Goal: Information Seeking & Learning: Learn about a topic

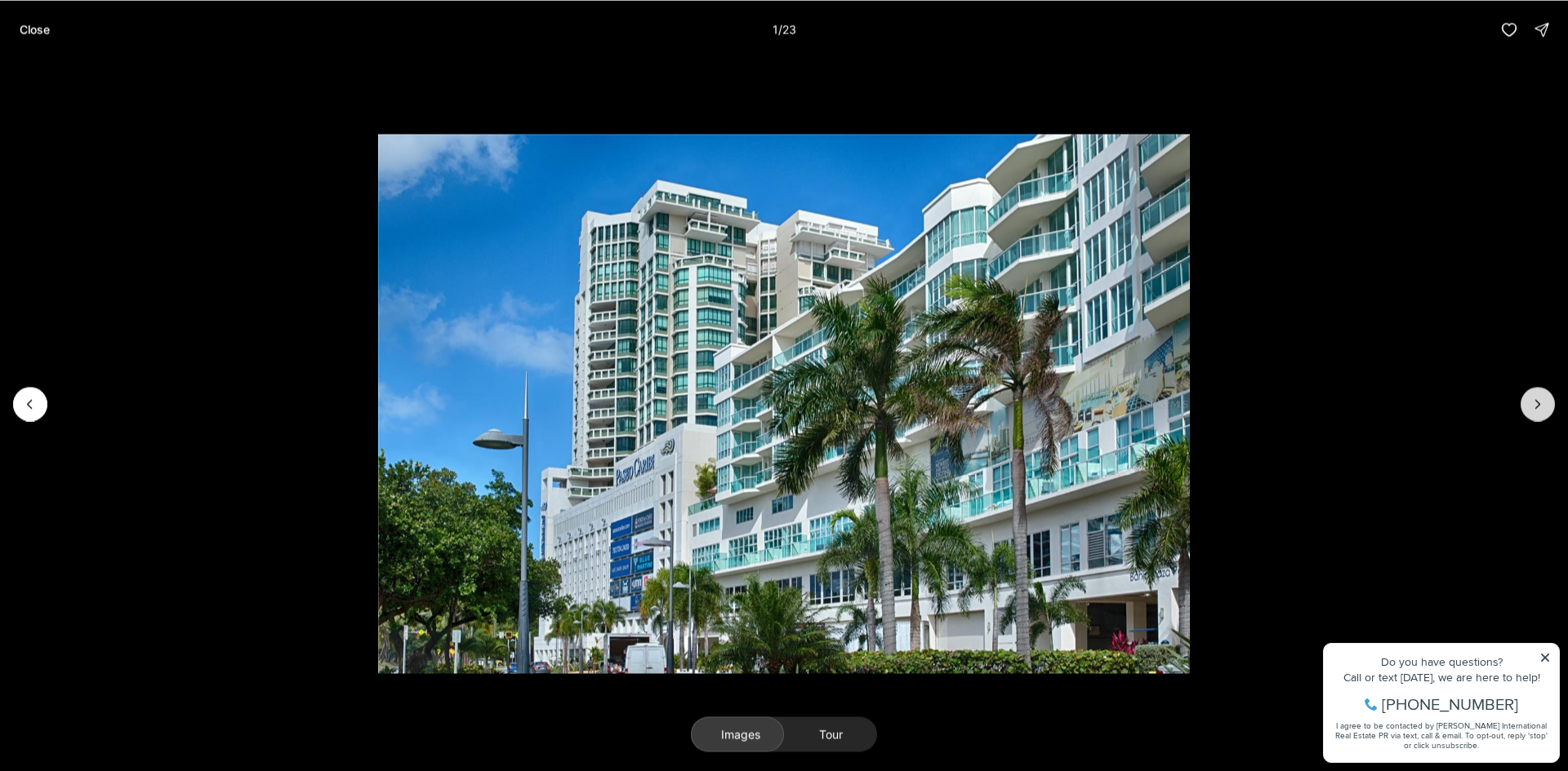
click at [1539, 398] on icon "Next slide" at bounding box center [1537, 404] width 16 height 16
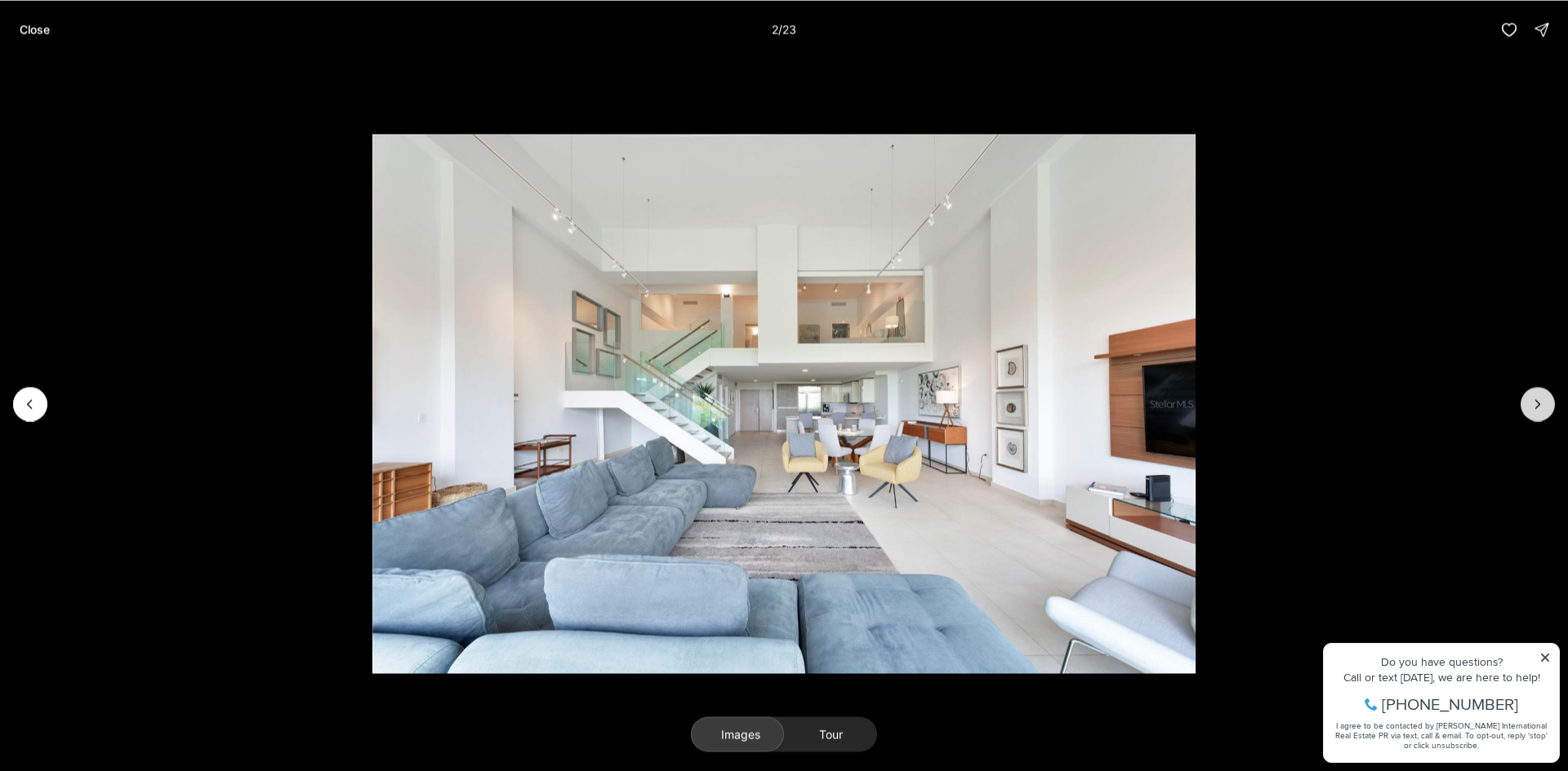
click at [1539, 398] on icon "Next slide" at bounding box center [1537, 404] width 16 height 16
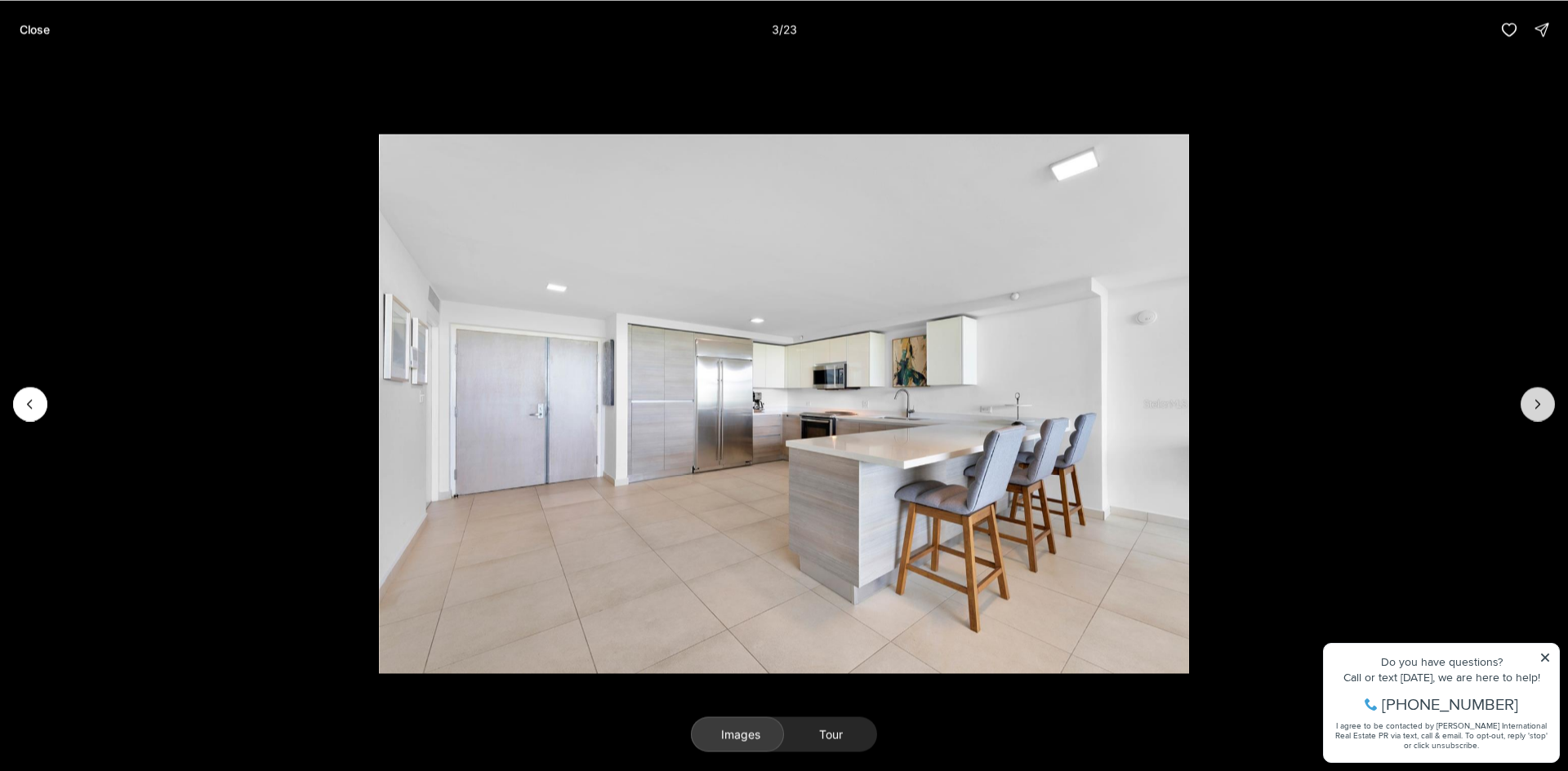
click at [1540, 401] on icon "Next slide" at bounding box center [1537, 404] width 16 height 16
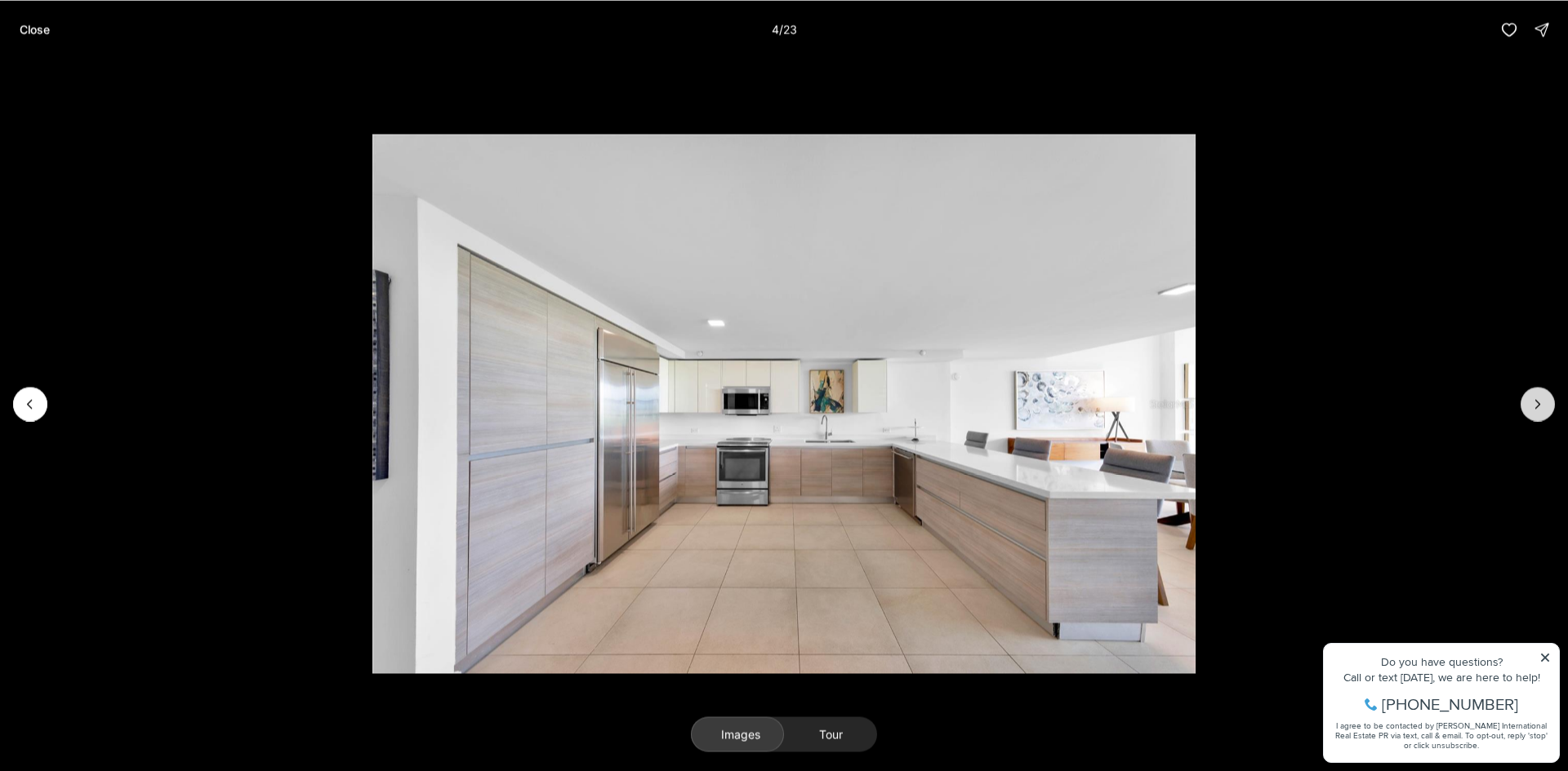
click at [1540, 401] on icon "Next slide" at bounding box center [1537, 404] width 16 height 16
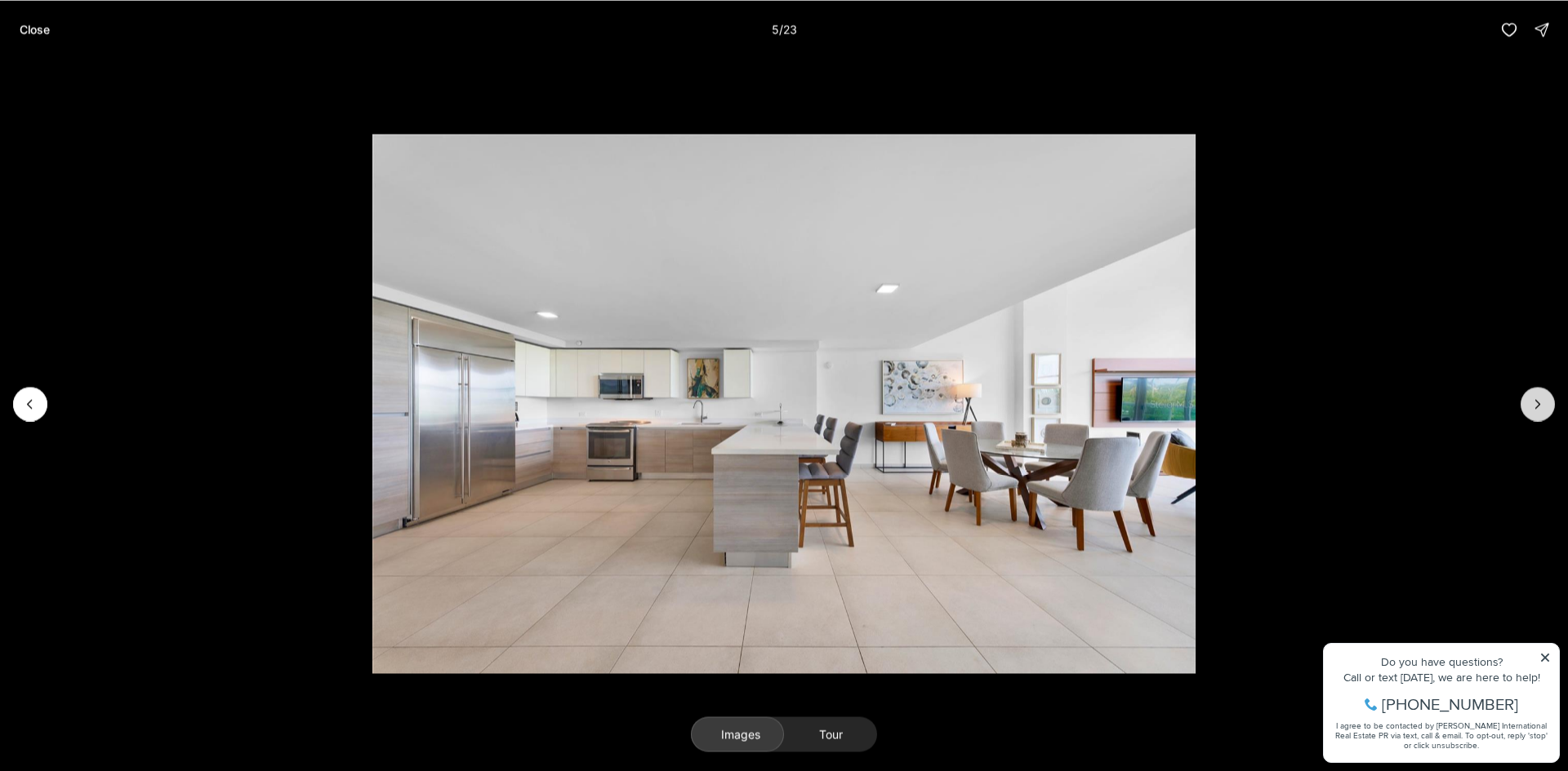
click at [1540, 401] on icon "Next slide" at bounding box center [1537, 404] width 16 height 16
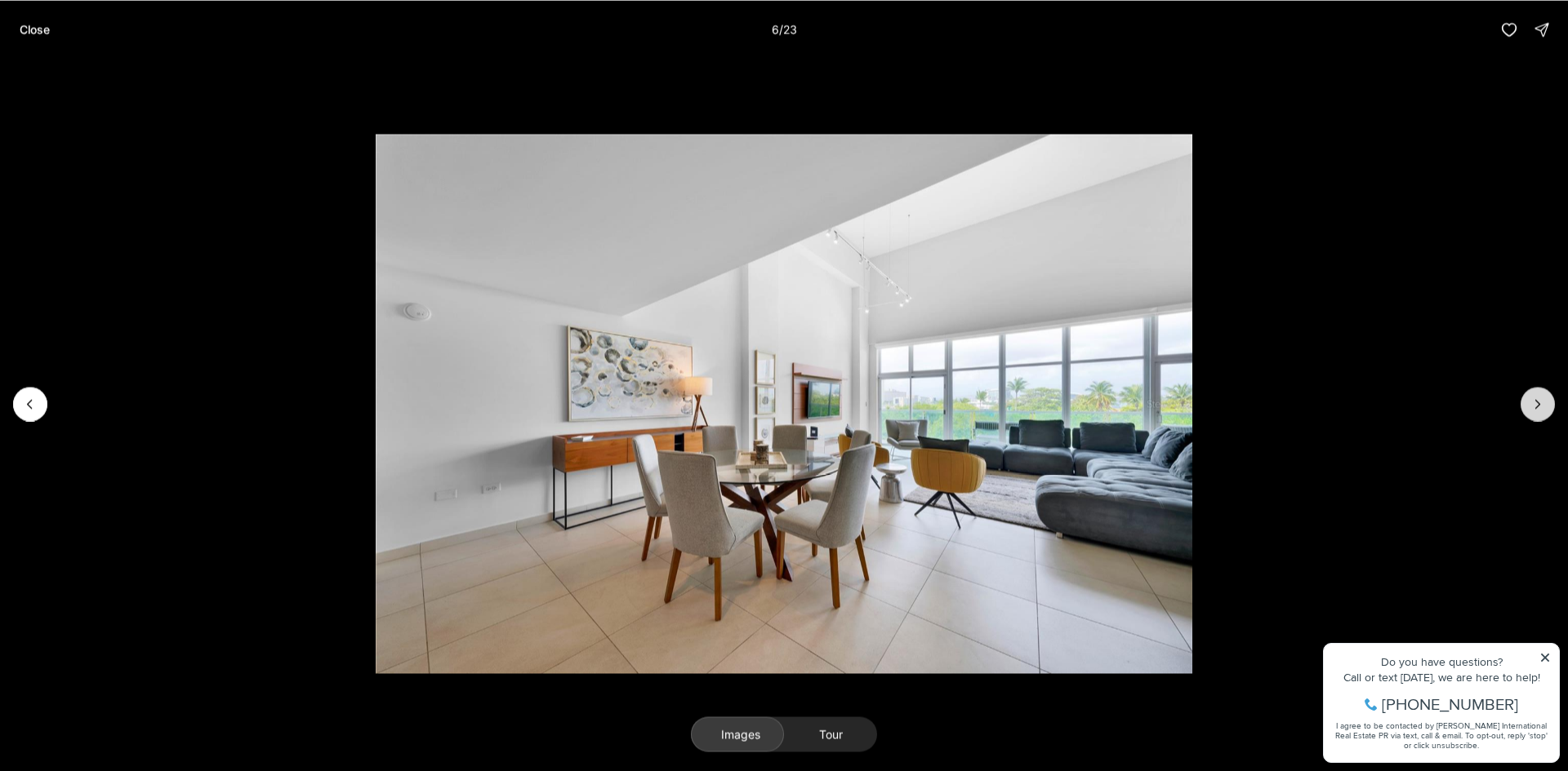
click at [1540, 401] on icon "Next slide" at bounding box center [1537, 404] width 16 height 16
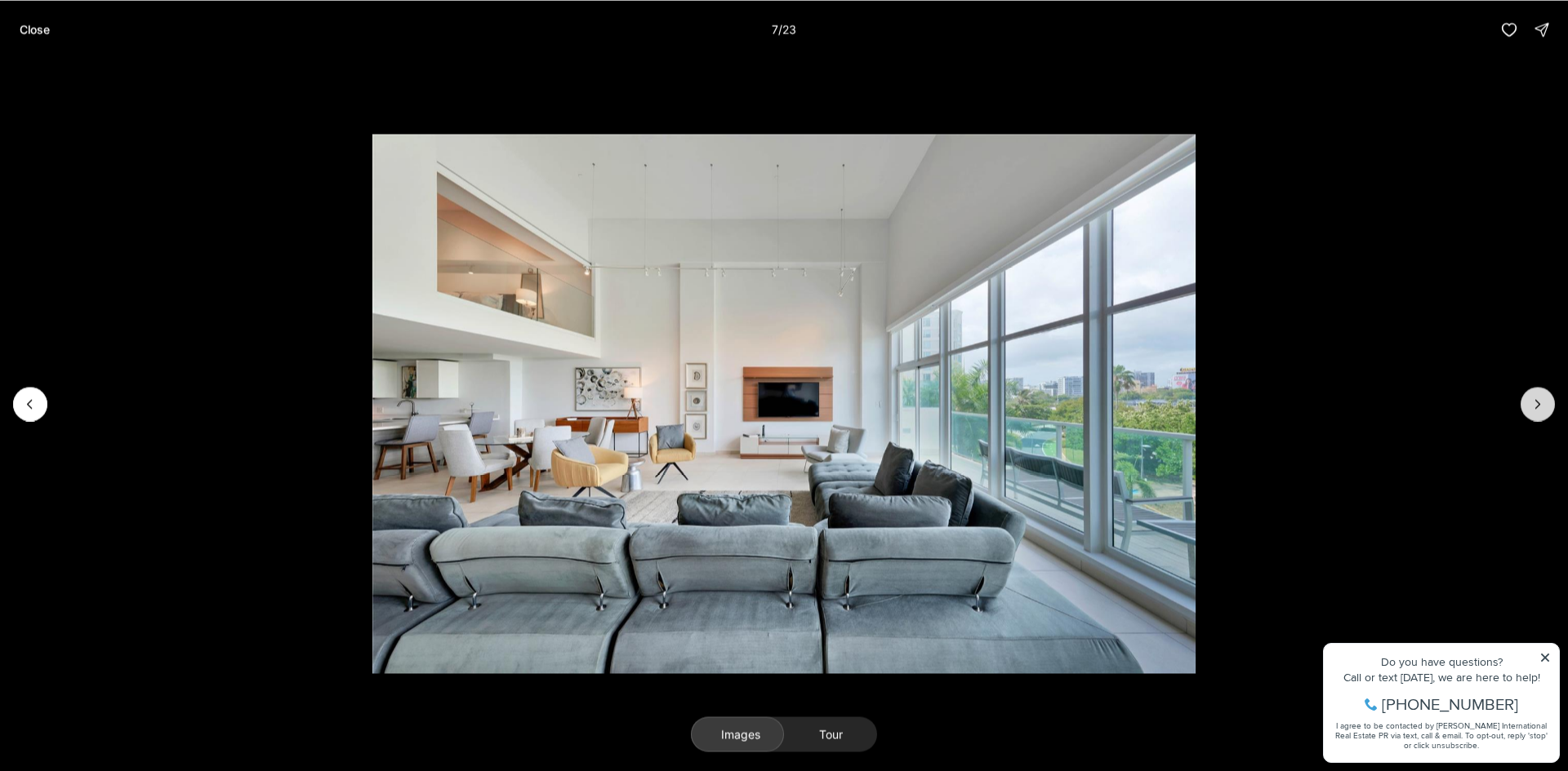
click at [1540, 401] on icon "Next slide" at bounding box center [1537, 404] width 16 height 16
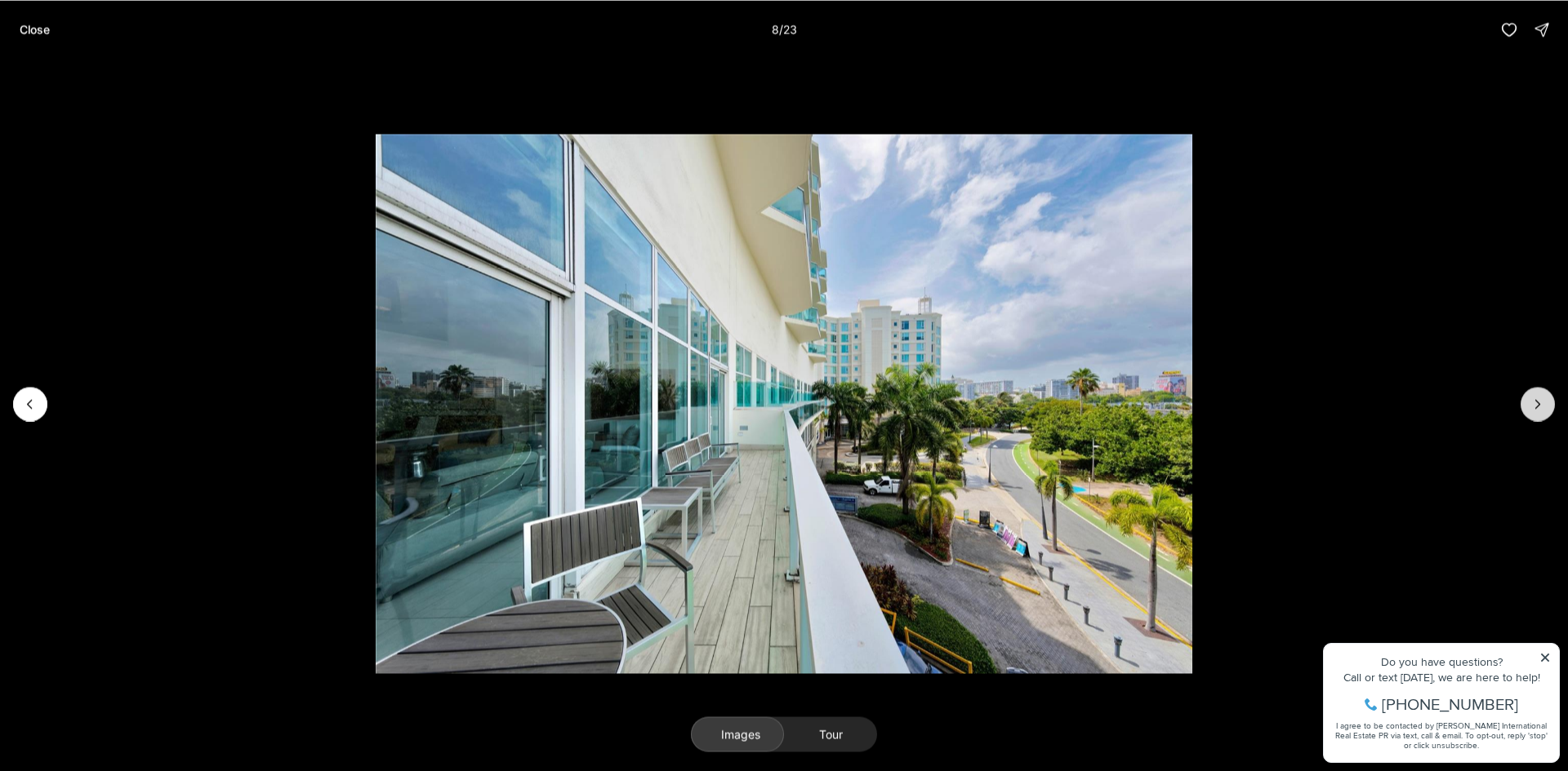
click at [1540, 401] on icon "Next slide" at bounding box center [1537, 404] width 16 height 16
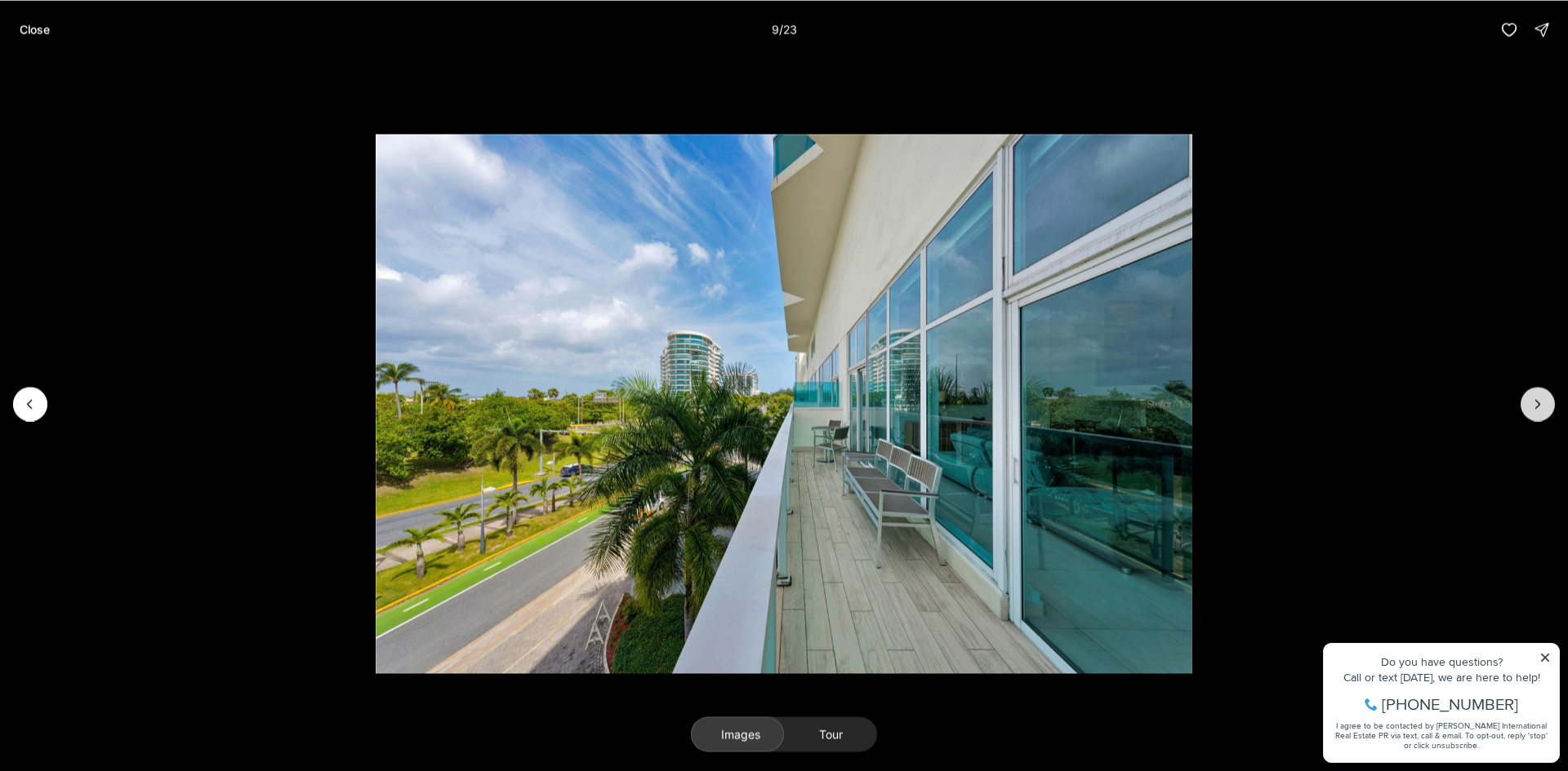
click at [1540, 401] on icon "Next slide" at bounding box center [1537, 404] width 16 height 16
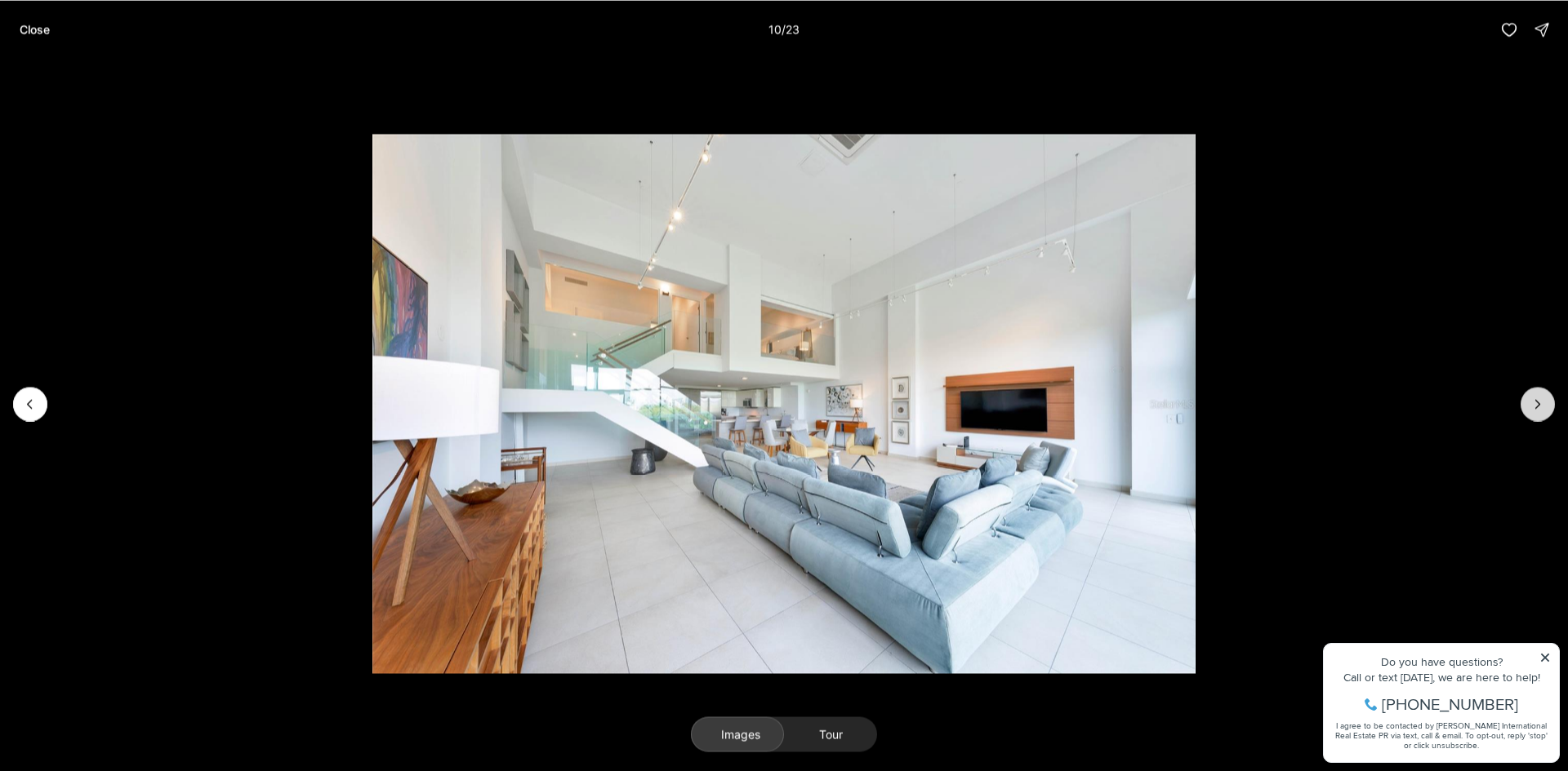
click at [1540, 401] on icon "Next slide" at bounding box center [1537, 404] width 16 height 16
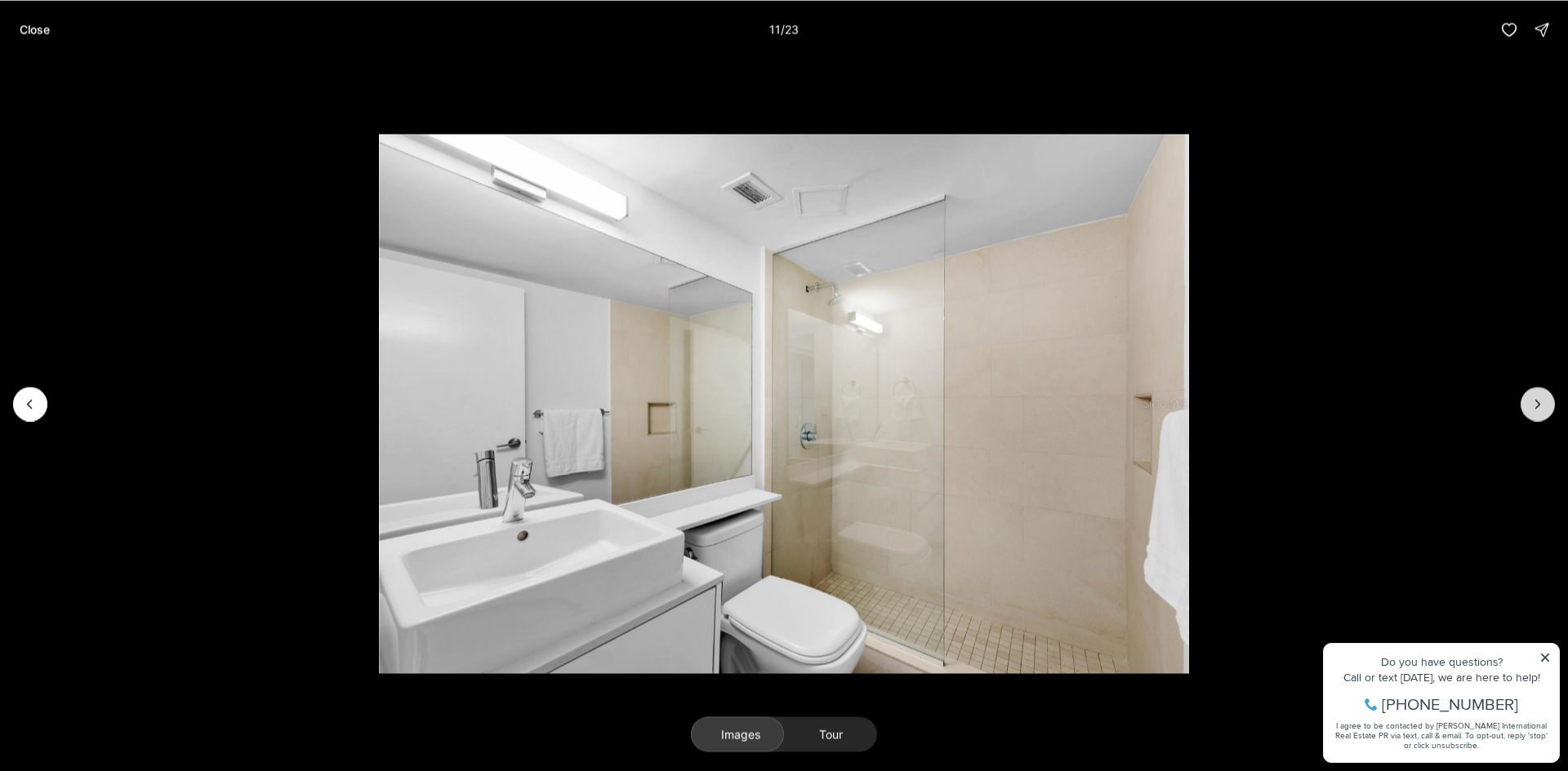
click at [1540, 401] on icon "Next slide" at bounding box center [1537, 404] width 16 height 16
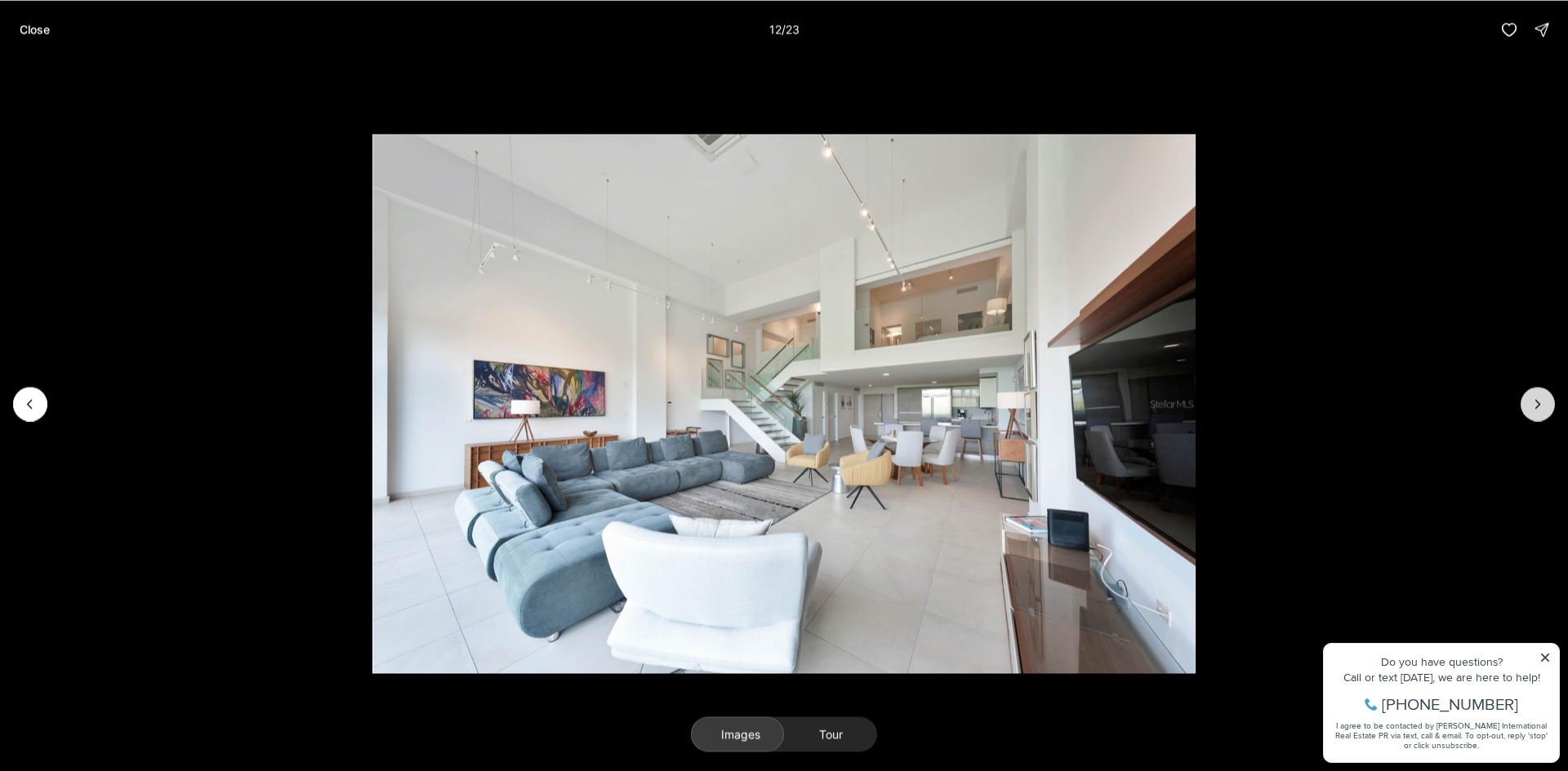
click at [1540, 401] on icon "Next slide" at bounding box center [1537, 404] width 16 height 16
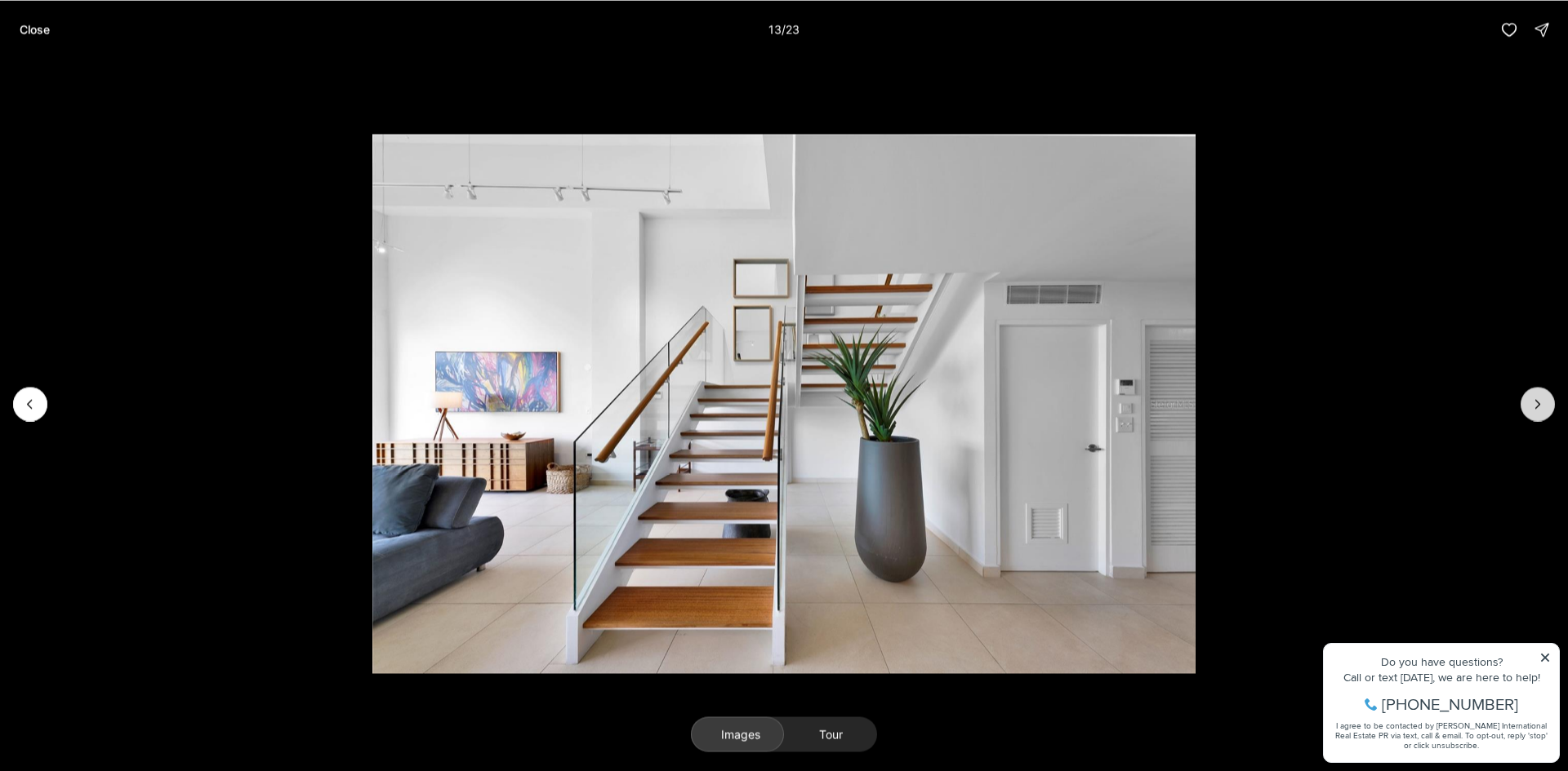
click at [1540, 401] on icon "Next slide" at bounding box center [1537, 404] width 16 height 16
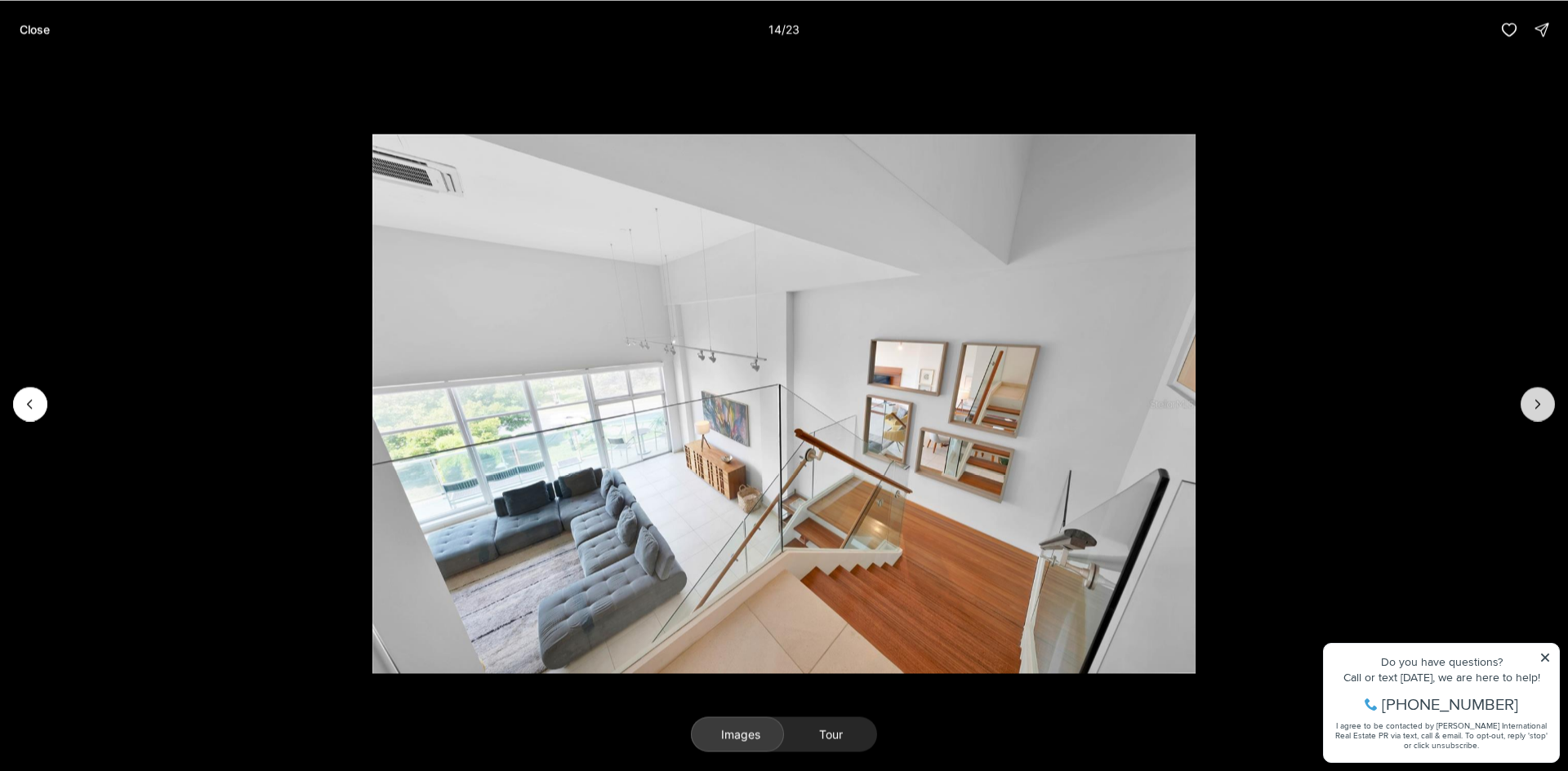
click at [1540, 401] on icon "Next slide" at bounding box center [1537, 404] width 16 height 16
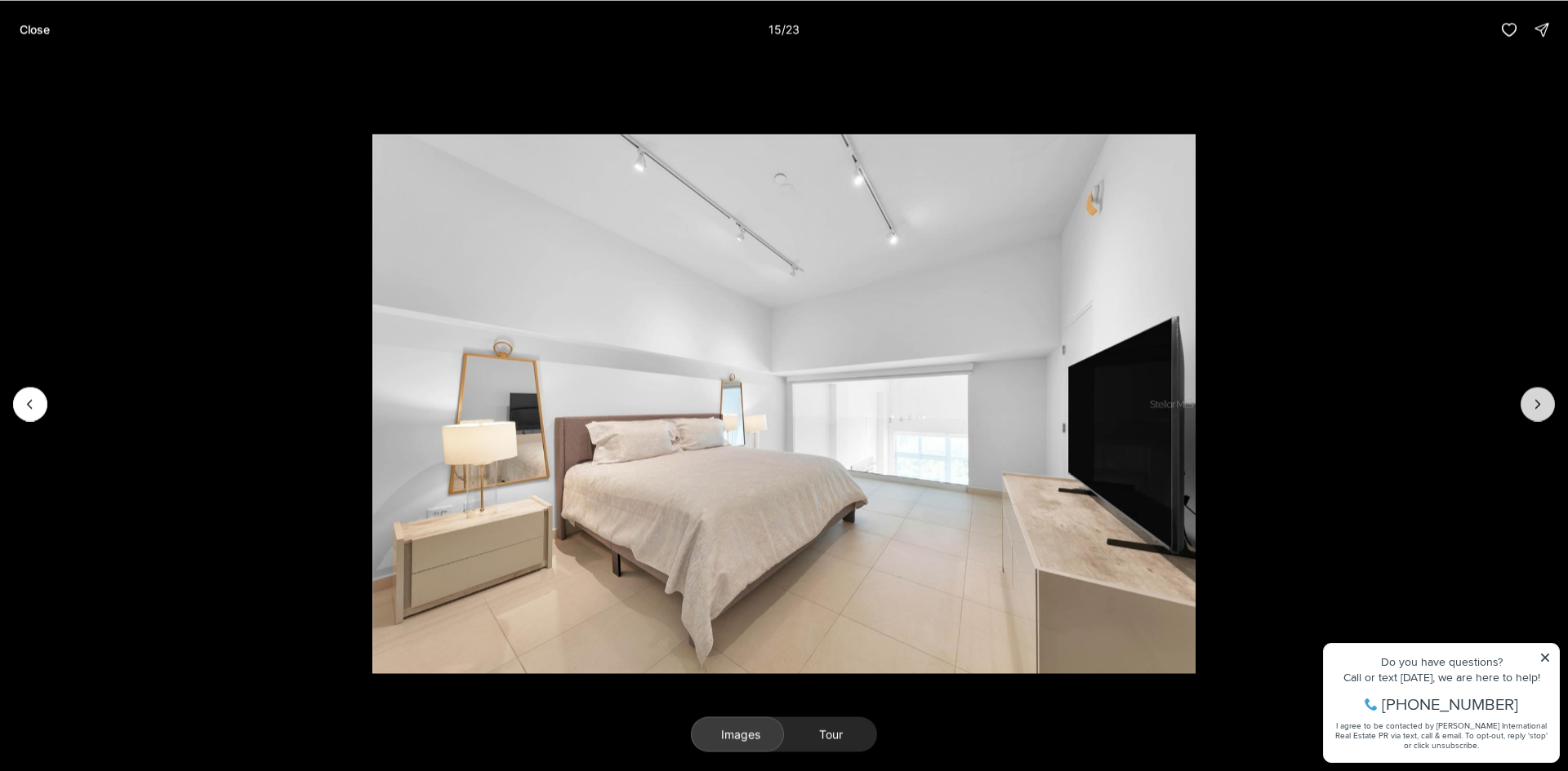
click at [1540, 401] on icon "Next slide" at bounding box center [1537, 404] width 16 height 16
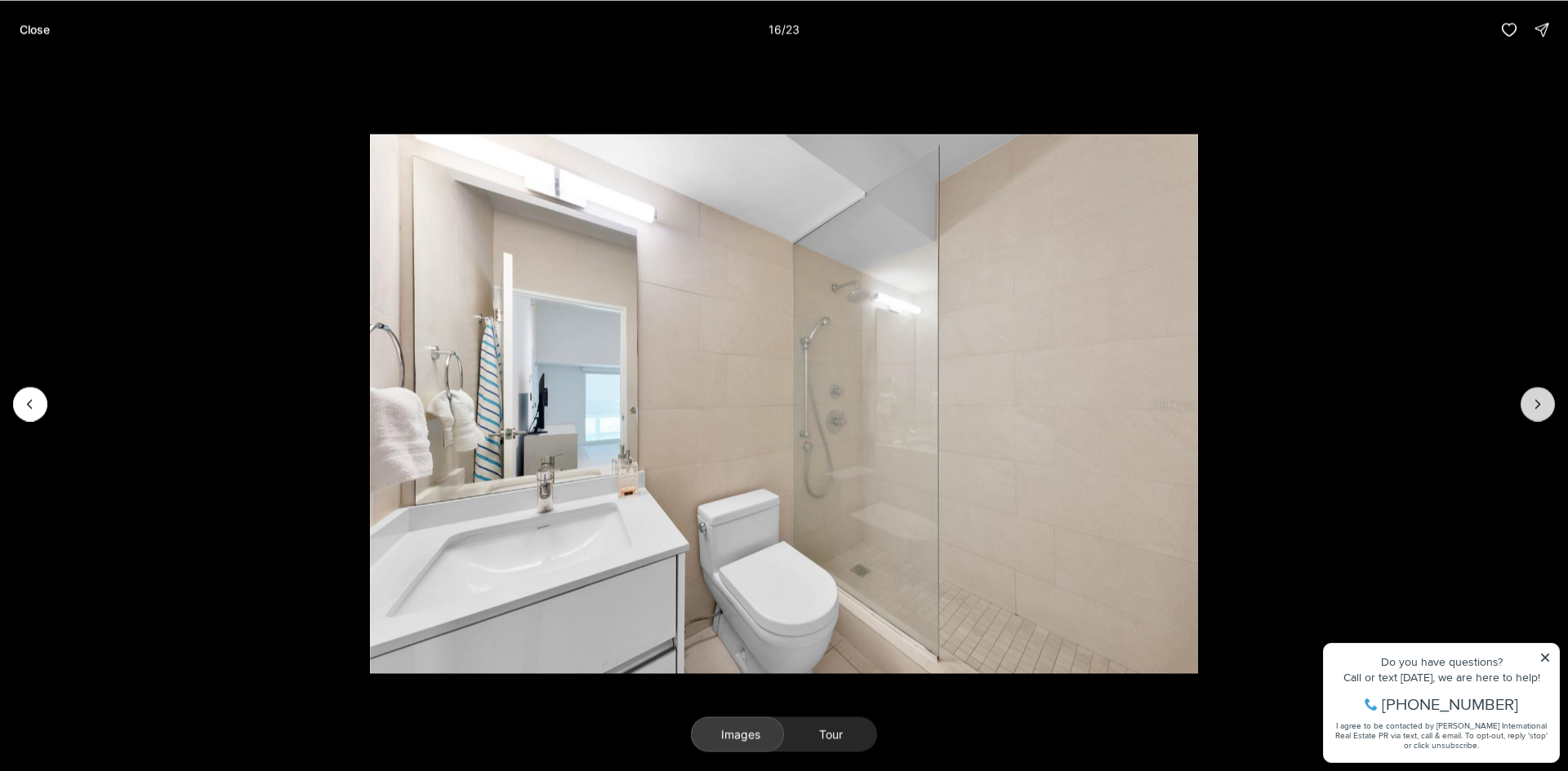
click at [1540, 401] on icon "Next slide" at bounding box center [1537, 404] width 16 height 16
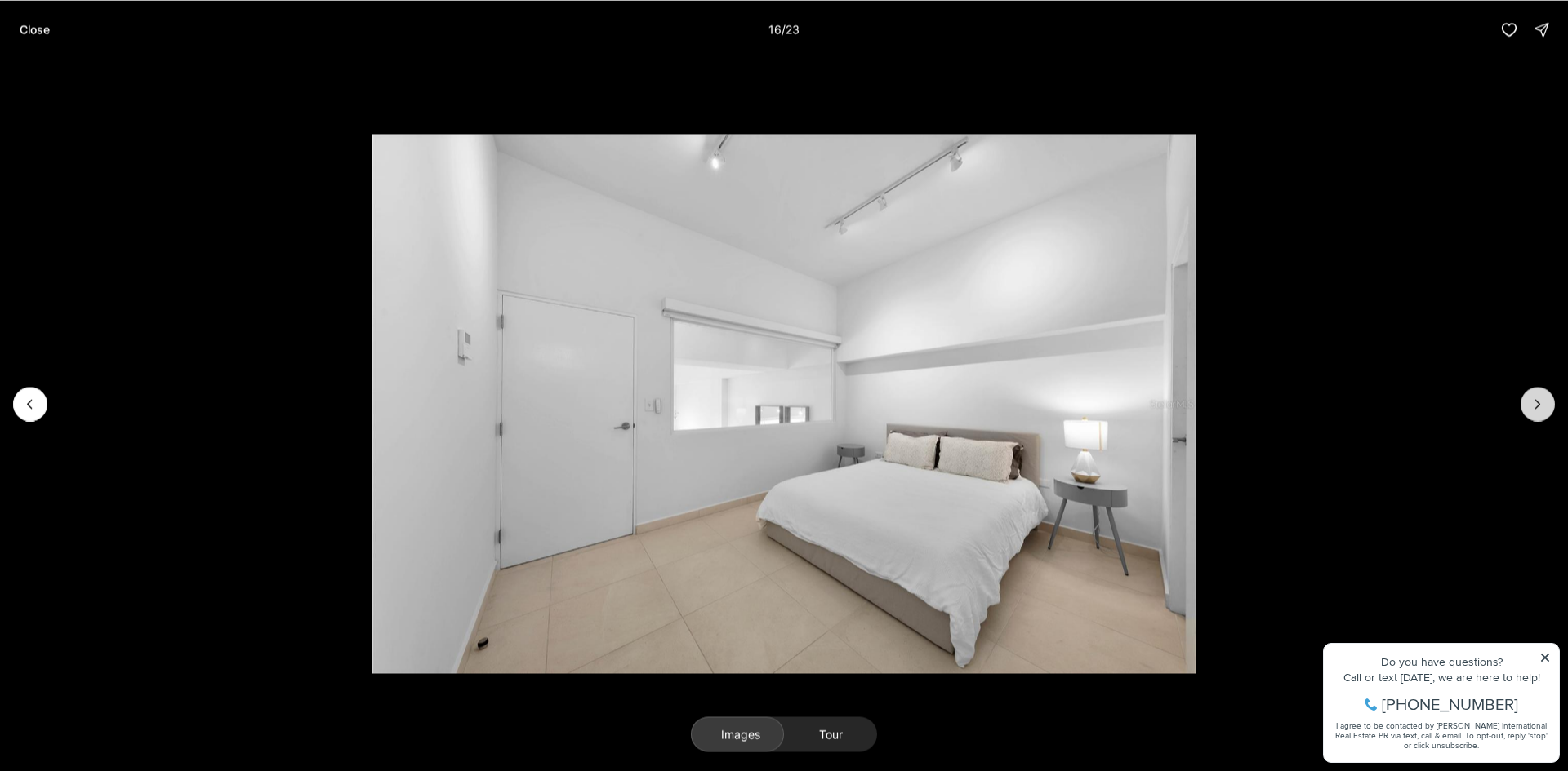
click at [1540, 401] on icon "Next slide" at bounding box center [1537, 404] width 16 height 16
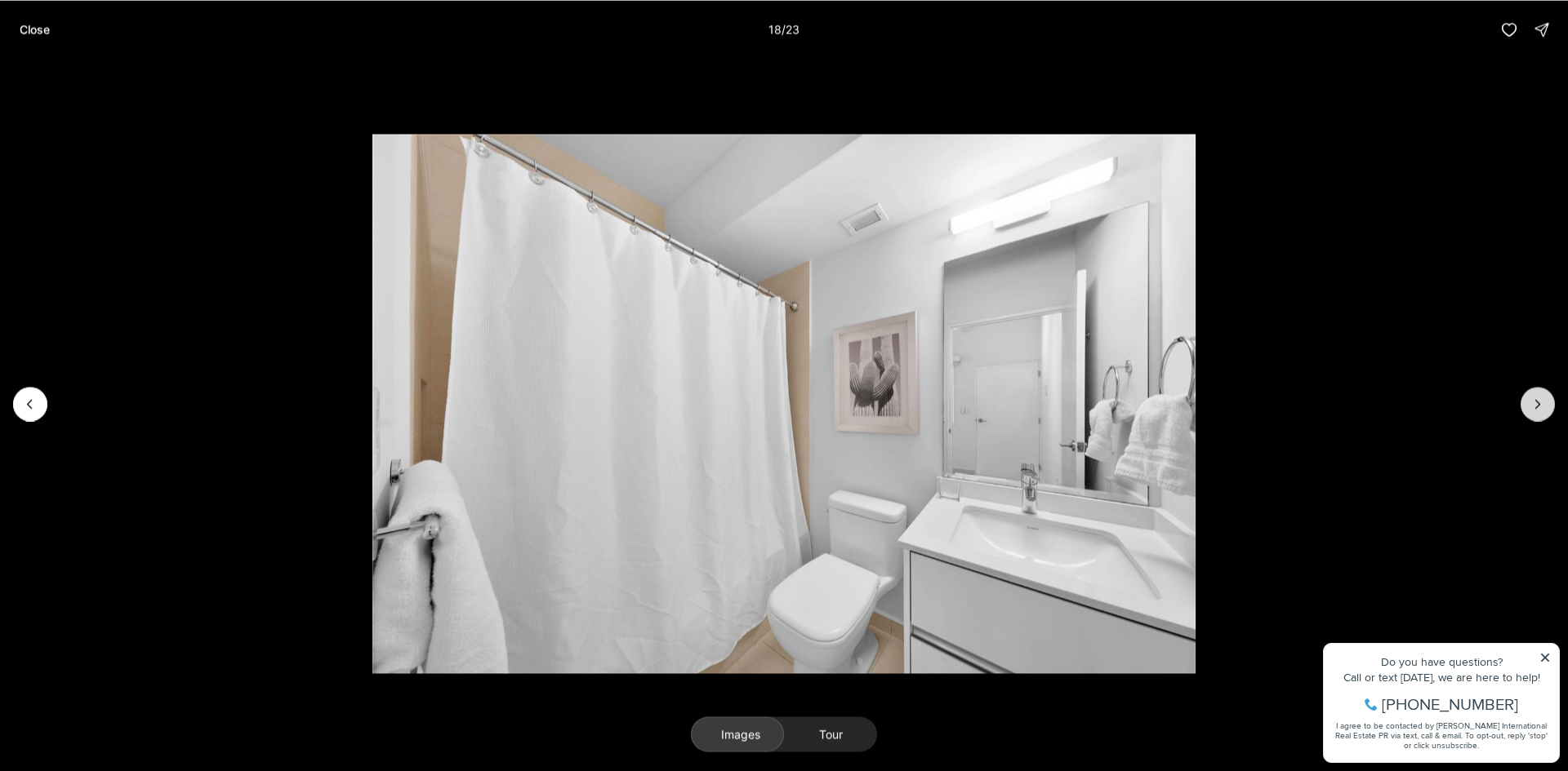
click at [1540, 401] on icon "Next slide" at bounding box center [1537, 404] width 16 height 16
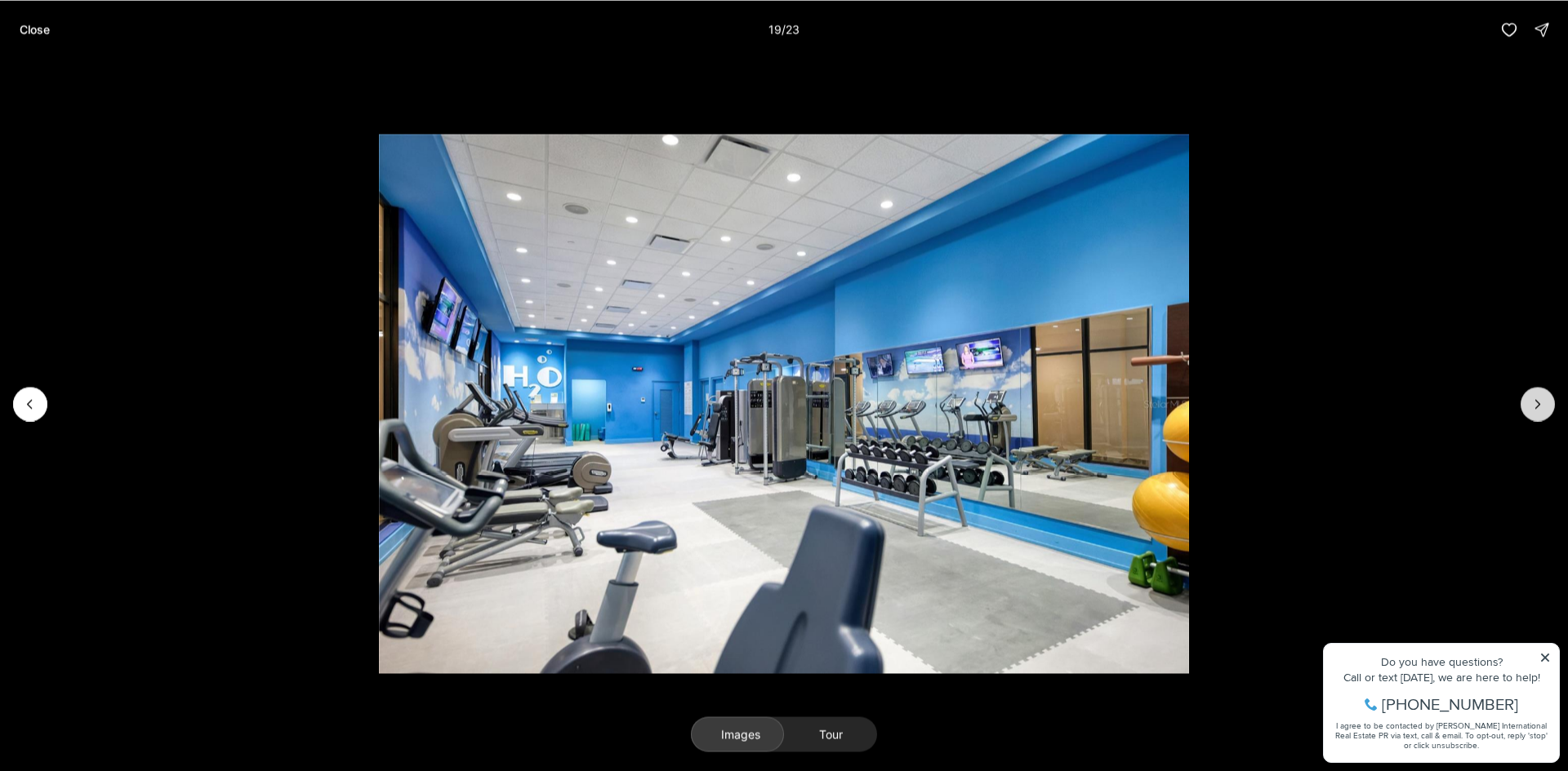
click at [1540, 401] on icon "Next slide" at bounding box center [1537, 404] width 16 height 16
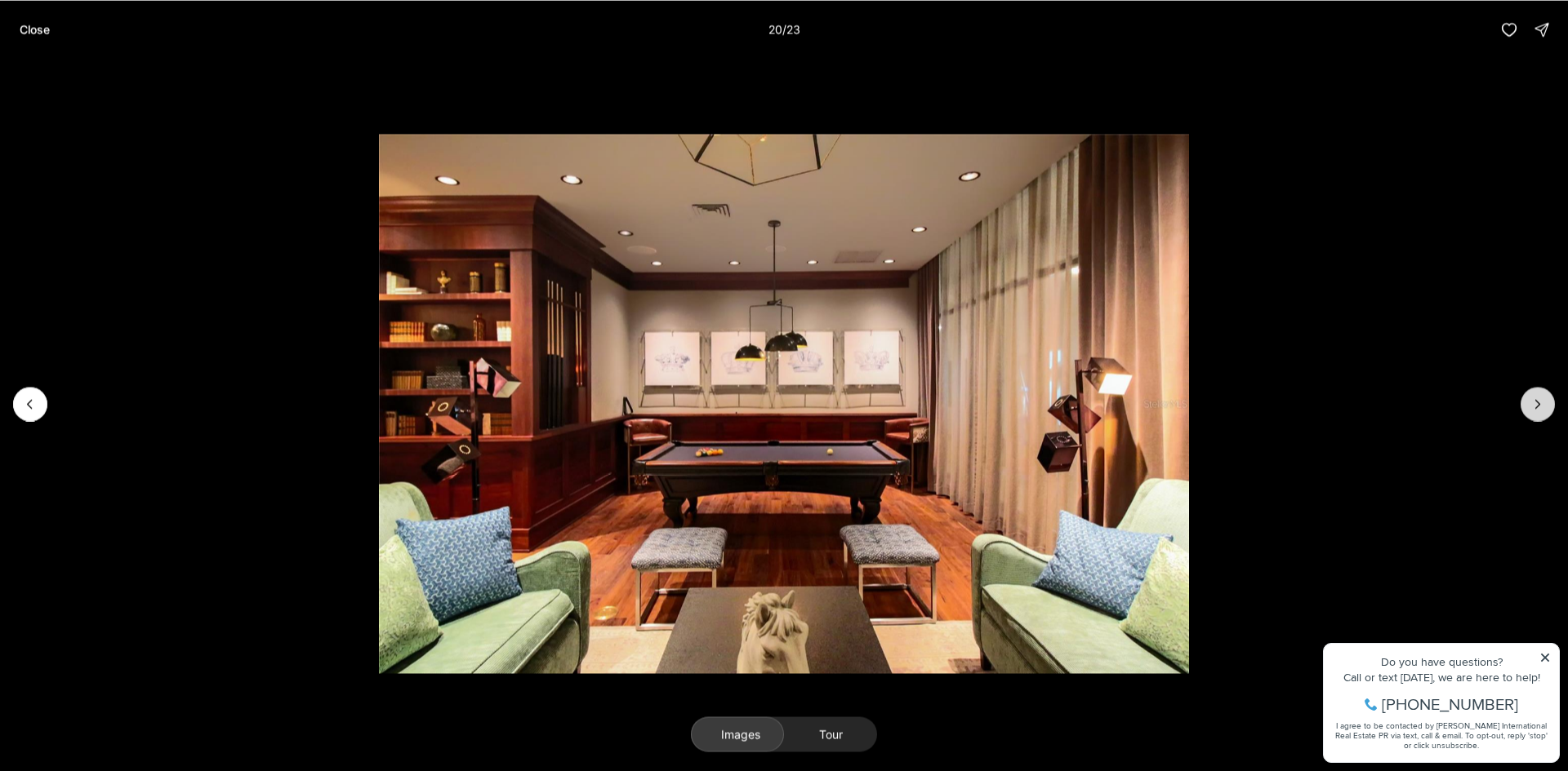
click at [1540, 401] on icon "Next slide" at bounding box center [1537, 404] width 16 height 16
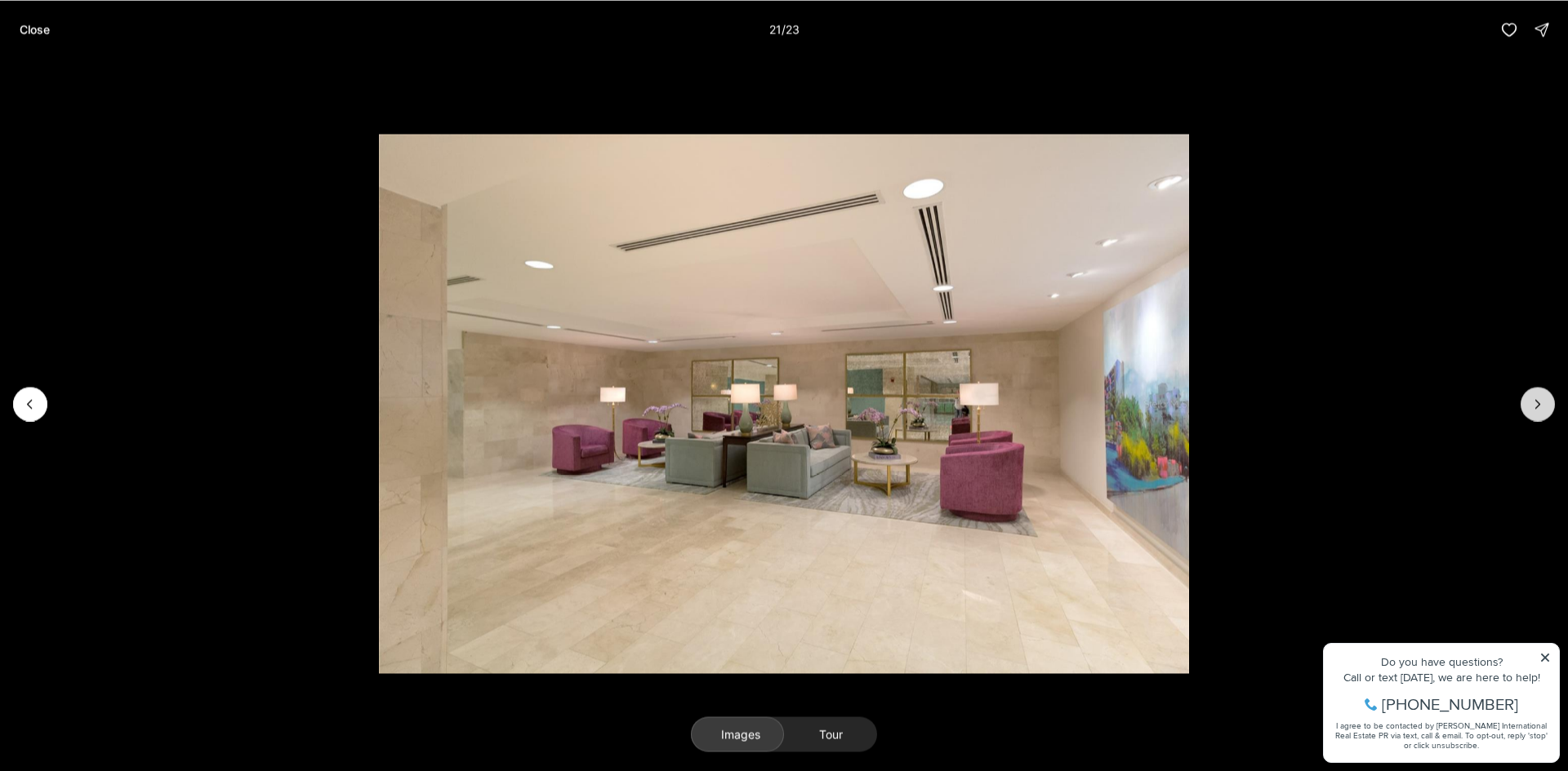
click at [1540, 401] on icon "Next slide" at bounding box center [1537, 404] width 16 height 16
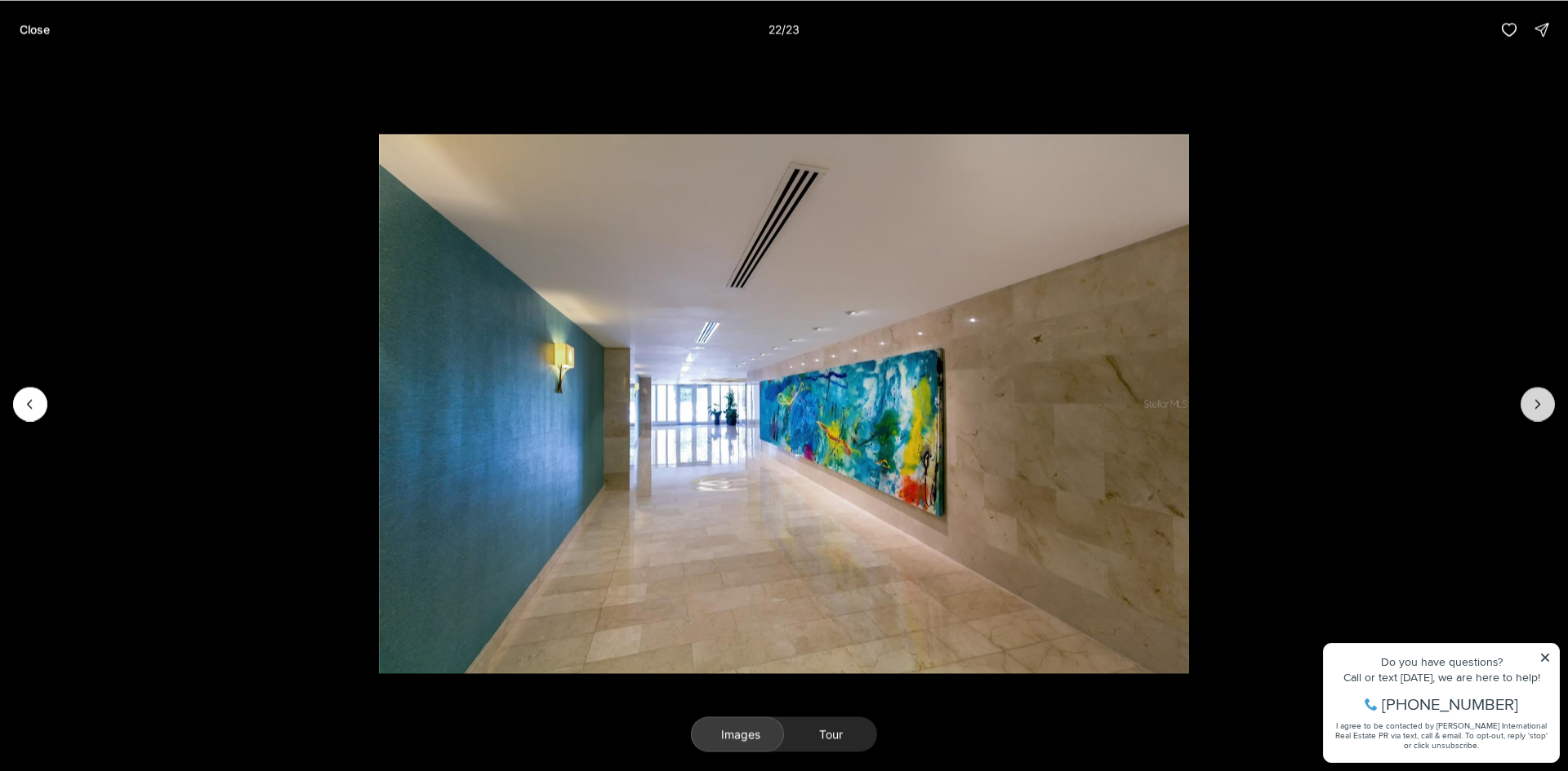
click at [1540, 401] on icon "Next slide" at bounding box center [1537, 404] width 16 height 16
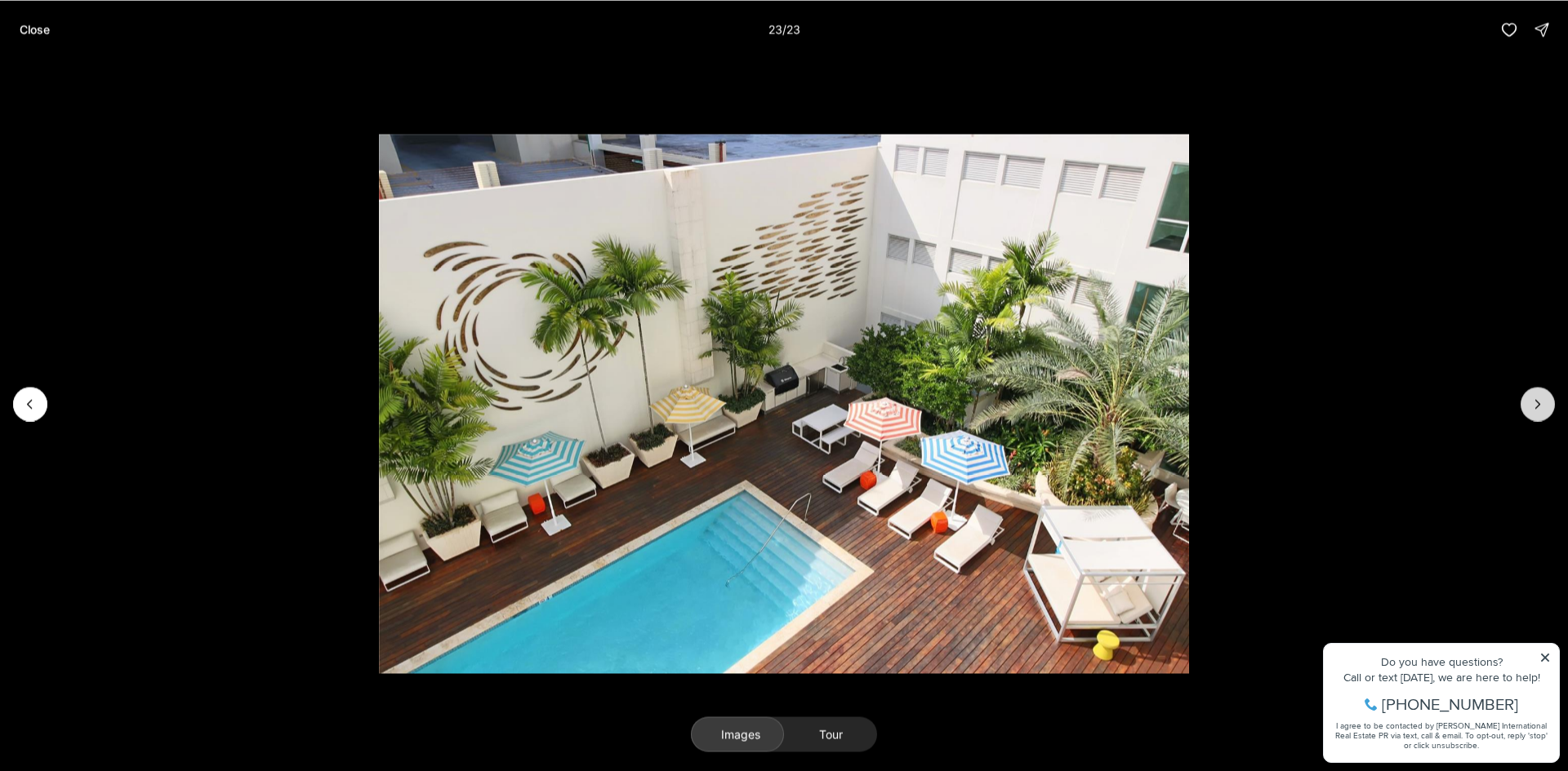
click at [1540, 401] on div at bounding box center [1537, 404] width 34 height 34
